Goal: Transaction & Acquisition: Book appointment/travel/reservation

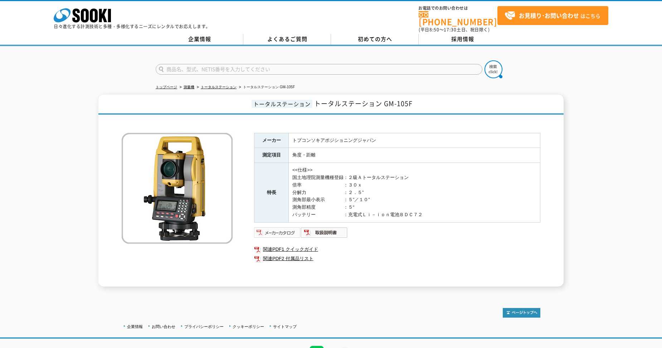
click at [267, 229] on img at bounding box center [277, 232] width 47 height 11
click at [281, 229] on img at bounding box center [277, 232] width 47 height 11
